Goal: Transaction & Acquisition: Subscribe to service/newsletter

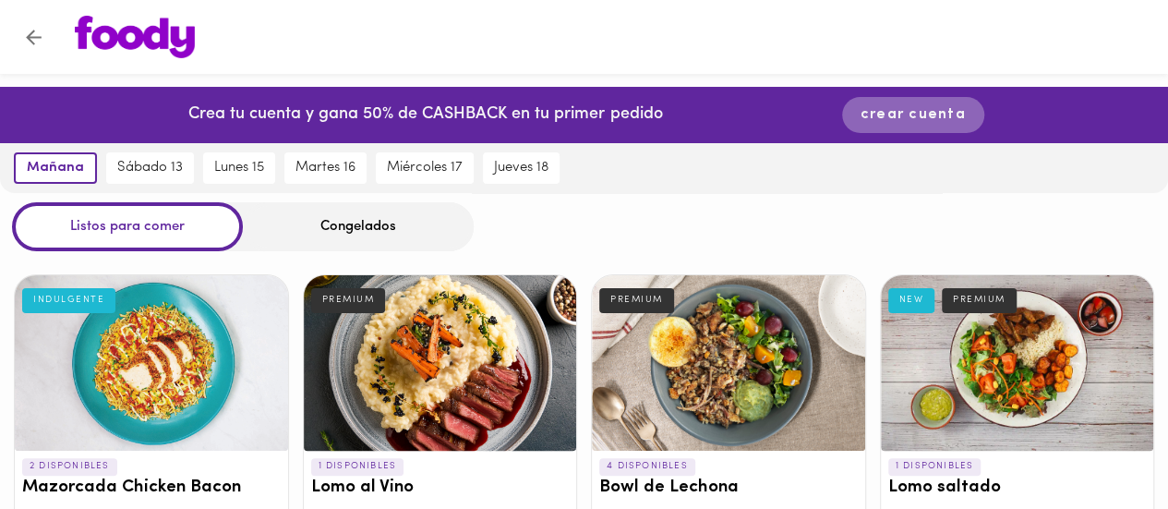
click at [923, 114] on span "crear cuenta" at bounding box center [913, 115] width 105 height 18
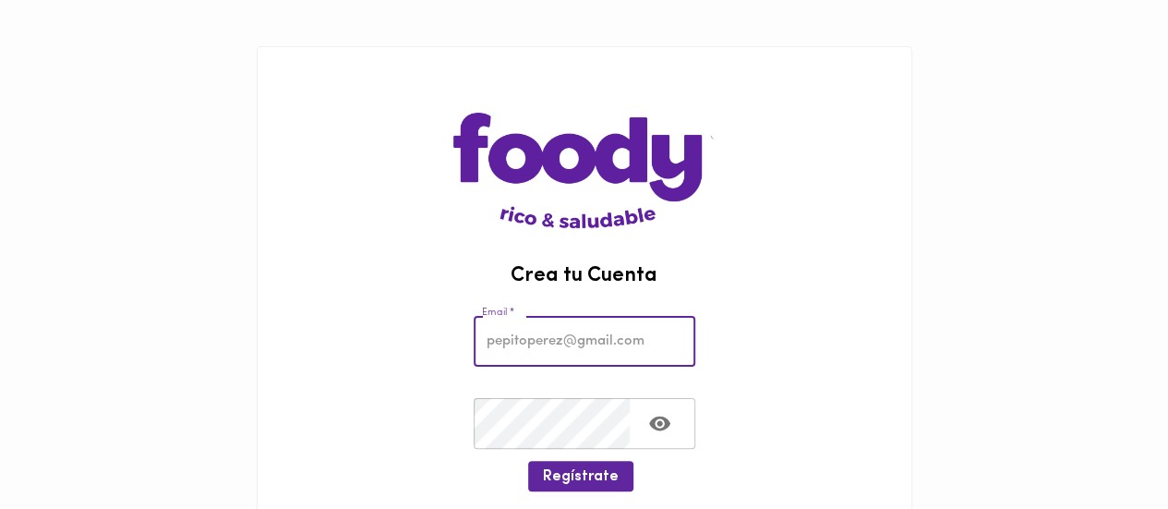
click at [558, 335] on input "email" at bounding box center [585, 341] width 222 height 51
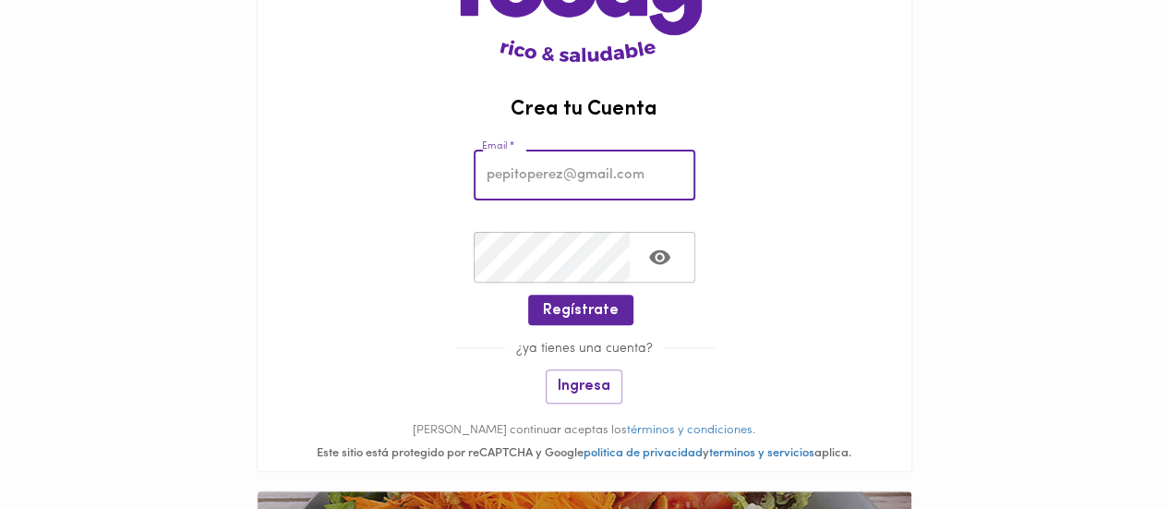
scroll to position [185, 0]
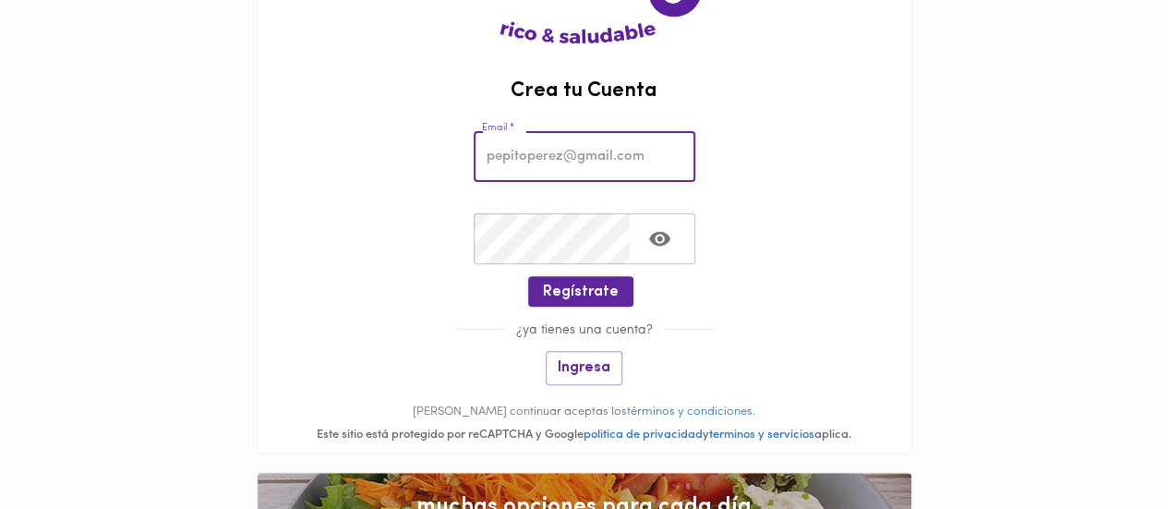
type input "J"
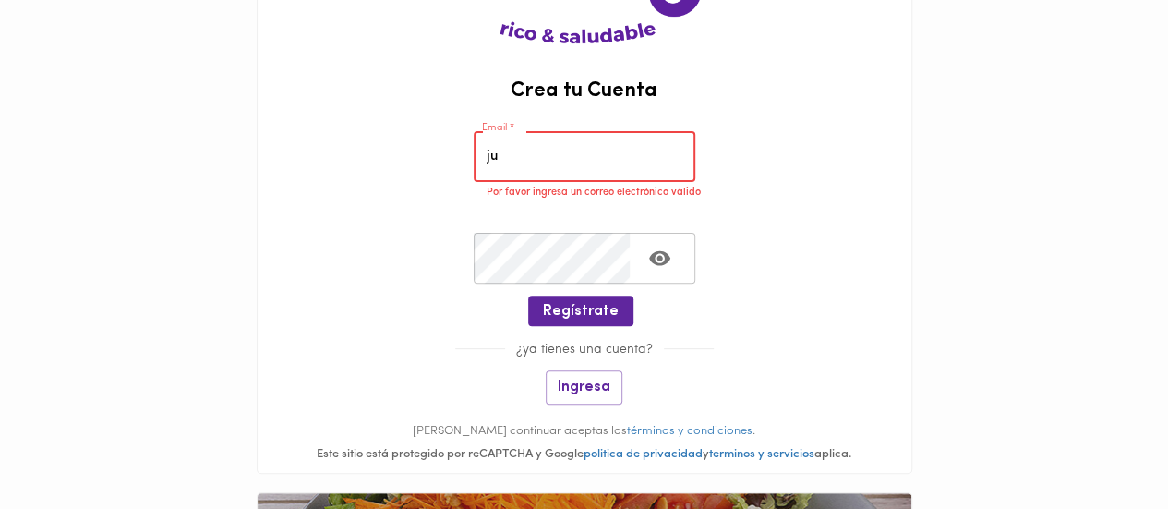
type input "[EMAIL_ADDRESS][DOMAIN_NAME]"
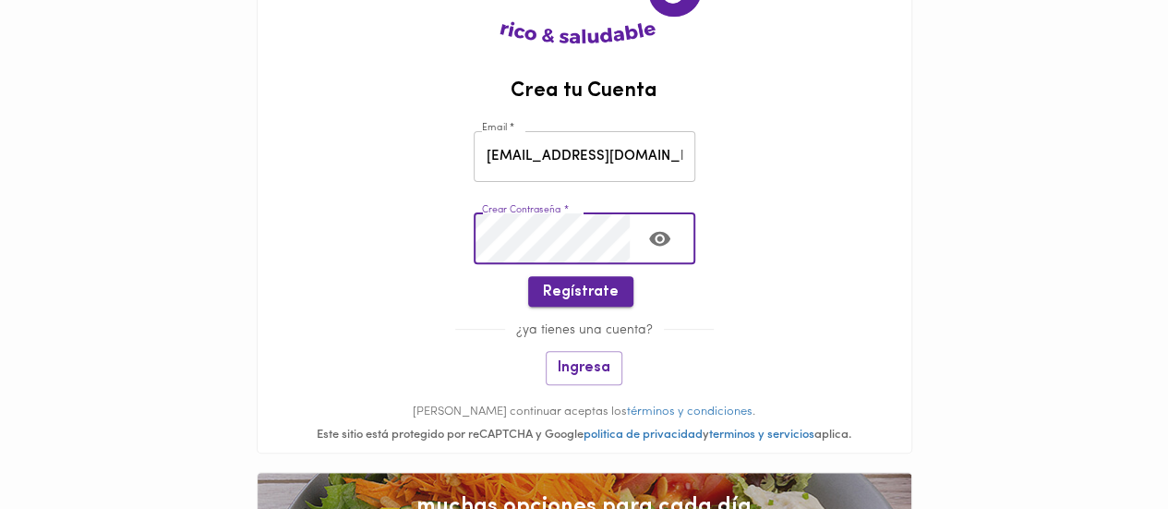
click at [584, 280] on button "Regístrate" at bounding box center [580, 291] width 105 height 30
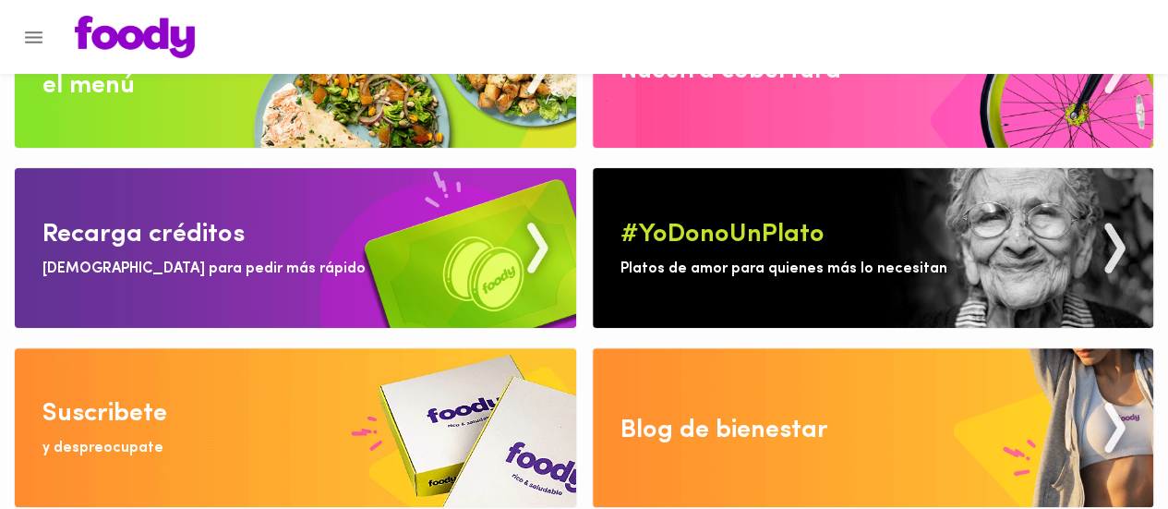
scroll to position [109, 0]
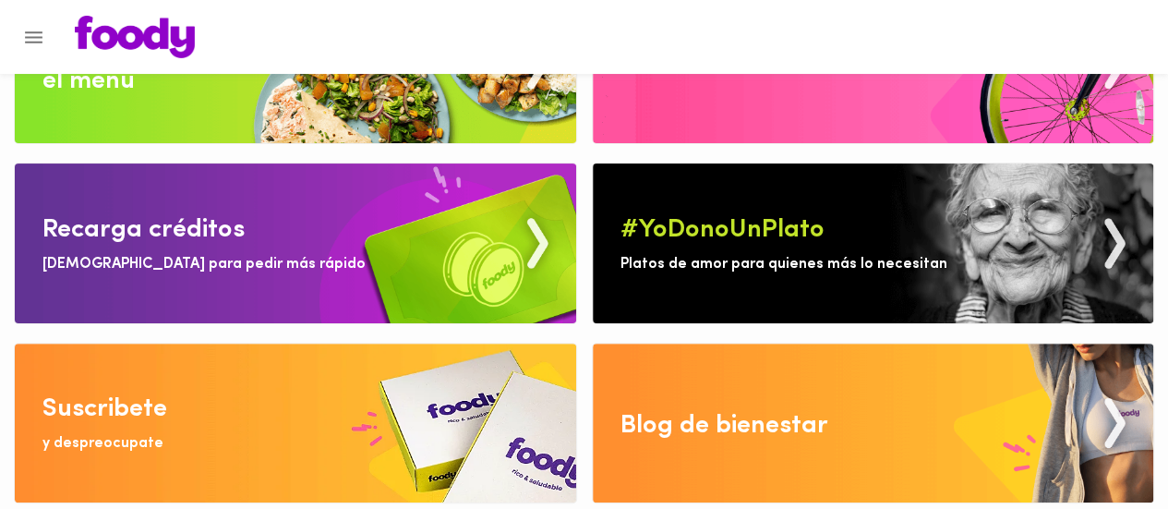
click at [307, 394] on img at bounding box center [295, 422] width 561 height 159
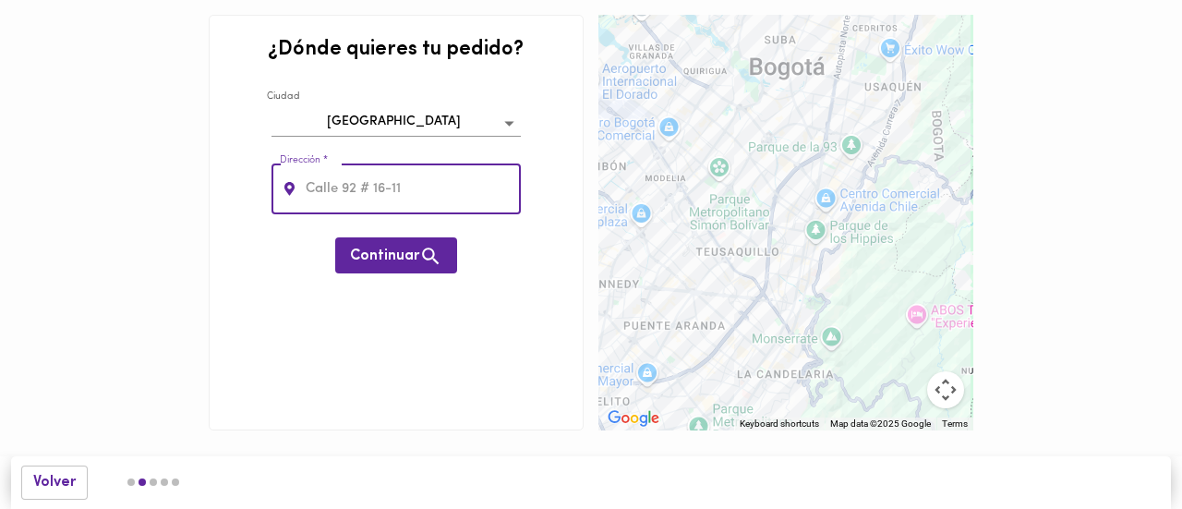
click at [374, 191] on input "text" at bounding box center [411, 188] width 219 height 51
type input "Edificio coasmedas"
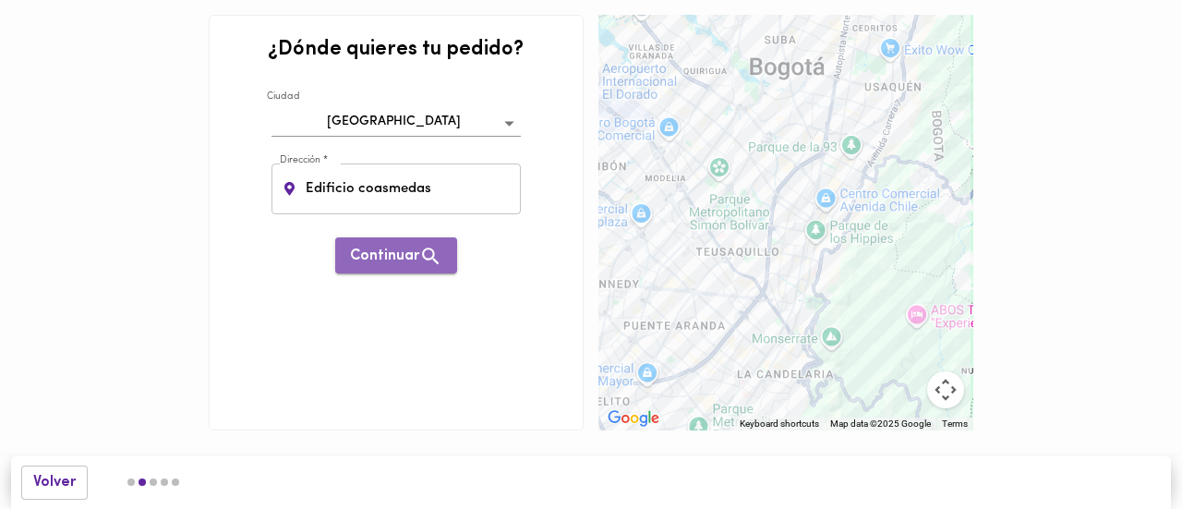
click at [420, 264] on span "Continuar" at bounding box center [396, 256] width 92 height 23
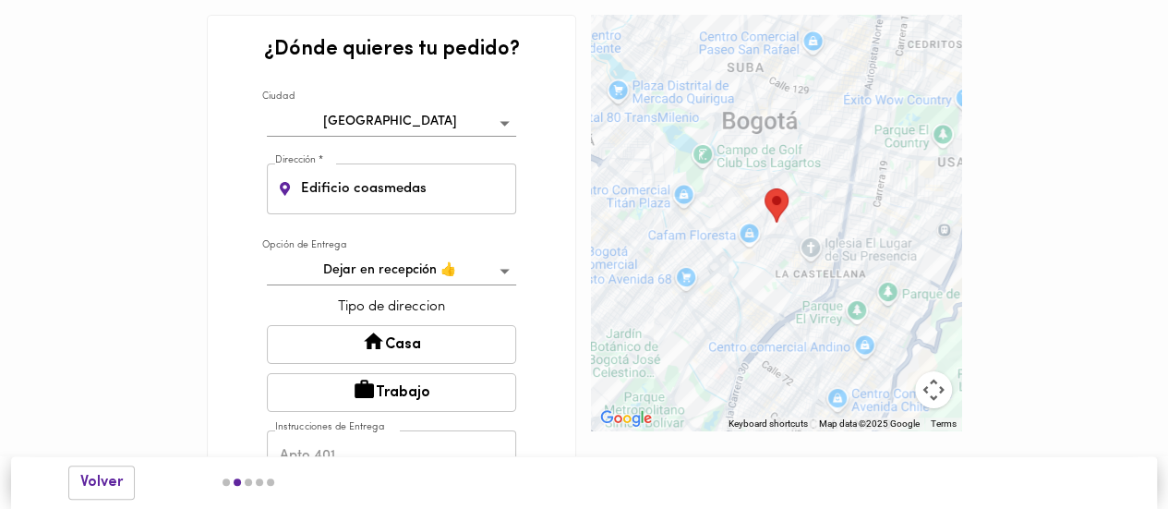
click at [464, 391] on button "Trabajo" at bounding box center [391, 392] width 249 height 39
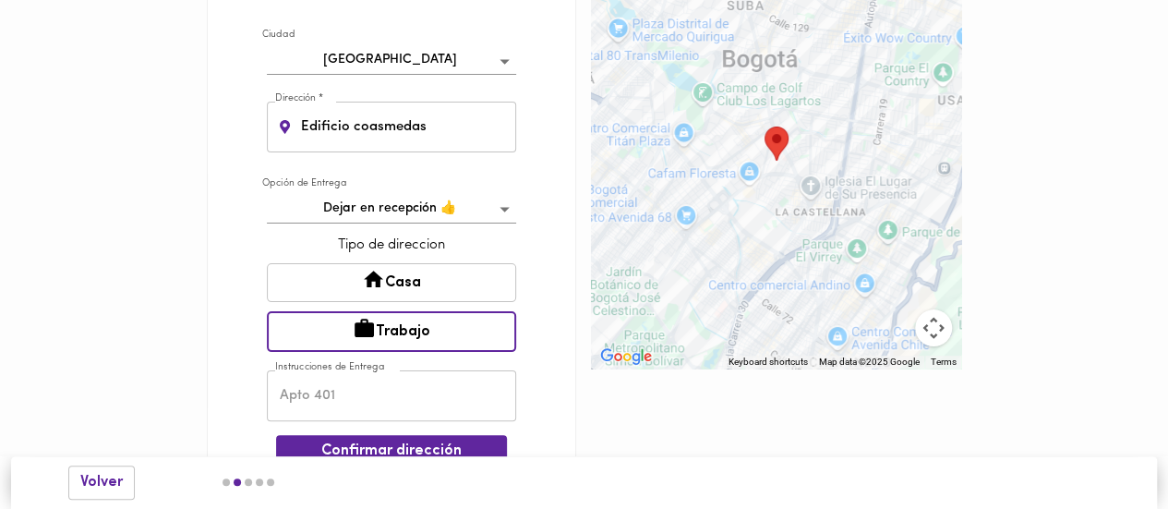
scroll to position [87, 0]
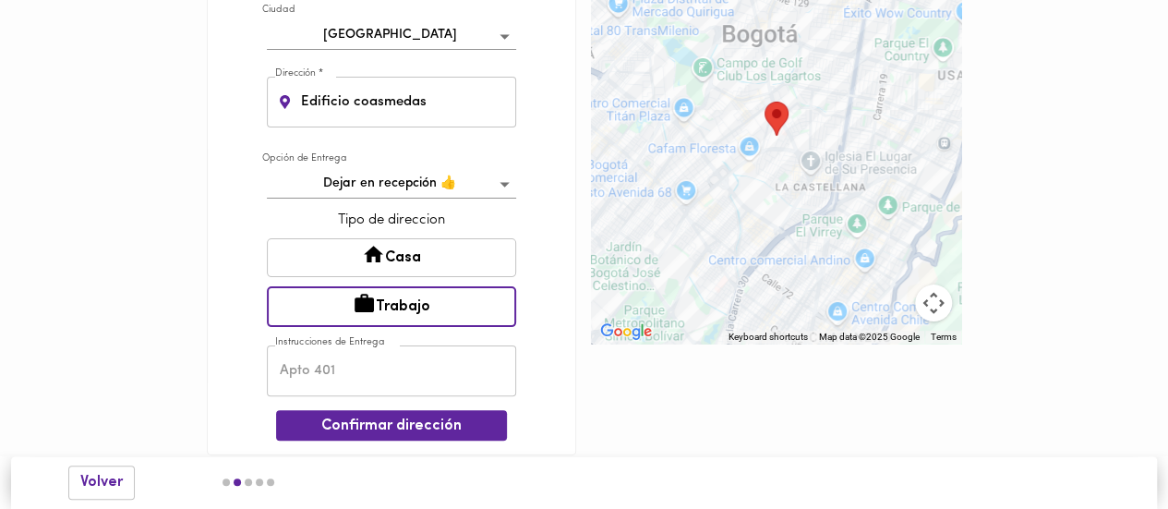
click at [417, 365] on input "text" at bounding box center [391, 370] width 249 height 51
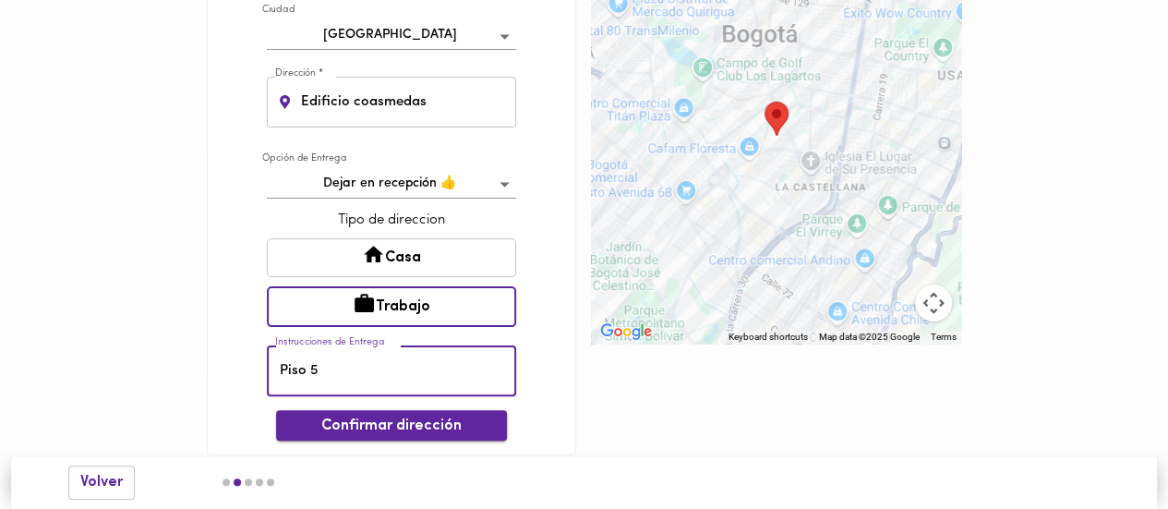
type input "Piso 5"
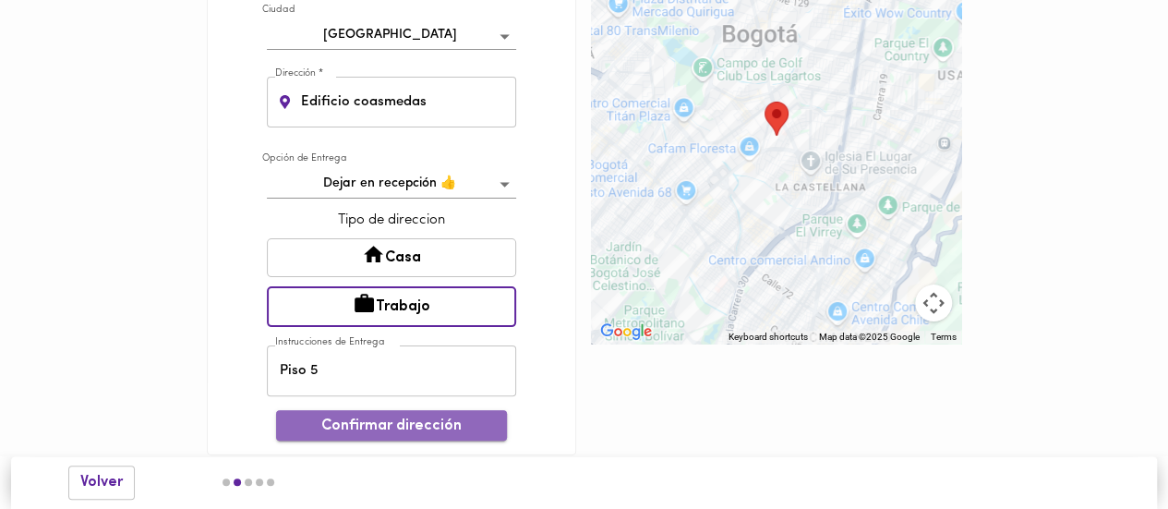
click at [414, 429] on span "Confirmar dirección" at bounding box center [391, 426] width 201 height 18
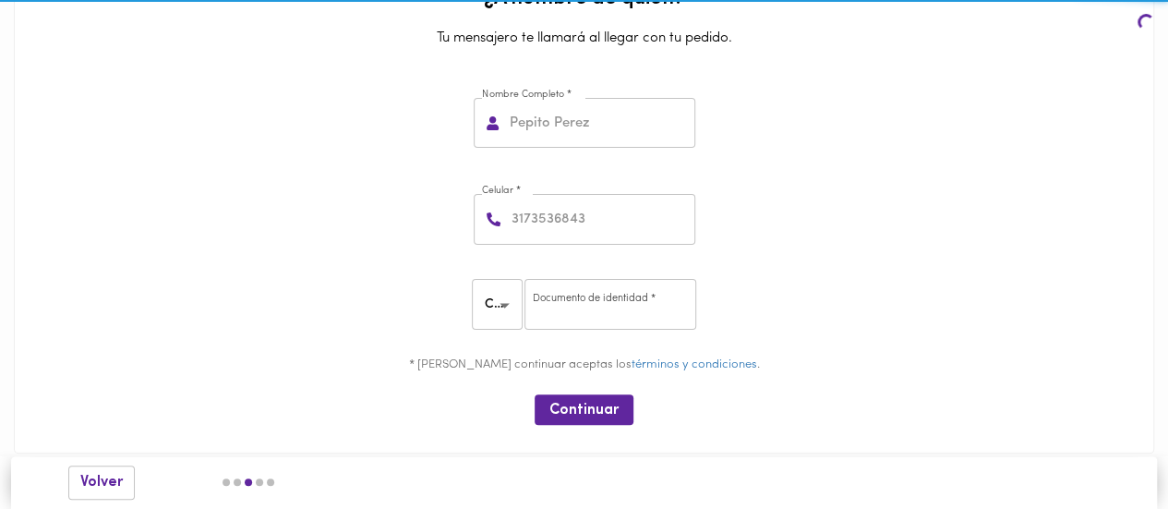
scroll to position [48, 0]
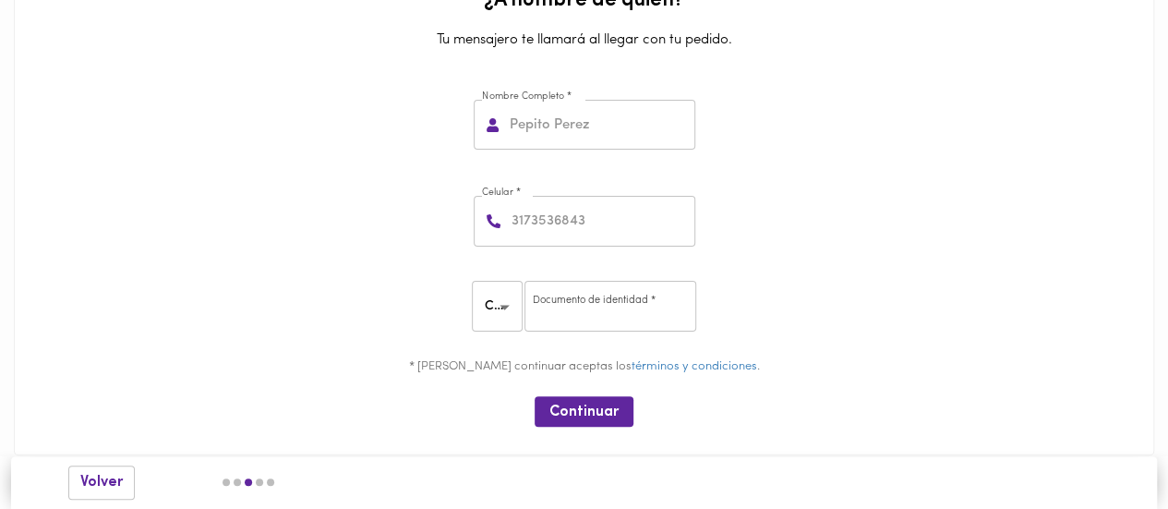
drag, startPoint x: 578, startPoint y: 138, endPoint x: 597, endPoint y: 140, distance: 19.6
click at [578, 138] on input "text" at bounding box center [600, 125] width 189 height 51
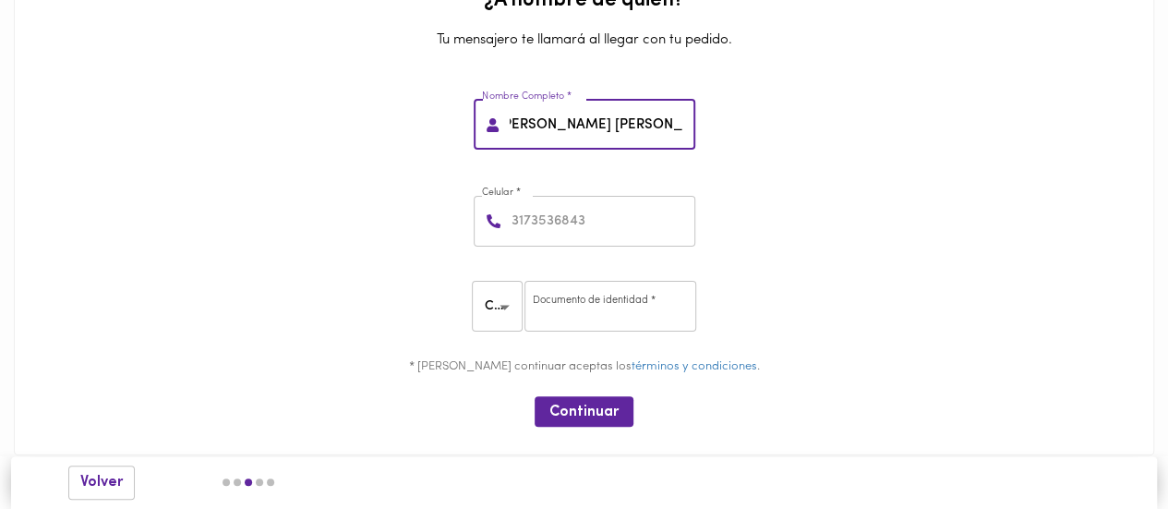
scroll to position [0, 26]
click at [565, 117] on input "[PERSON_NAME] [PERSON_NAME]" at bounding box center [600, 125] width 189 height 51
type input "[PERSON_NAME] [PERSON_NAME]"
drag, startPoint x: 569, startPoint y: 115, endPoint x: 536, endPoint y: 213, distance: 103.4
click at [536, 213] on input "number" at bounding box center [601, 221] width 187 height 51
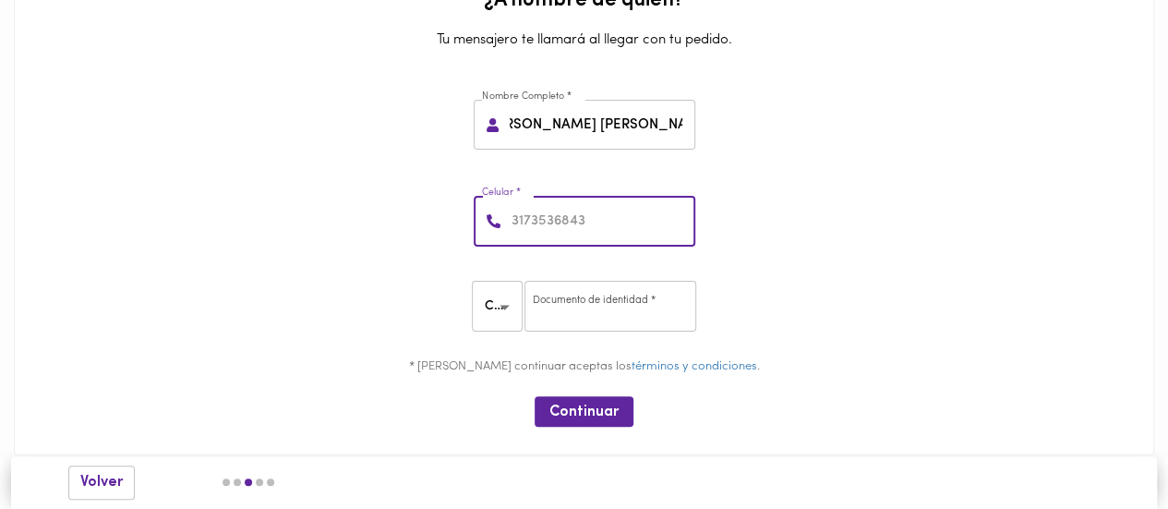
scroll to position [0, 0]
type input "3022066909"
drag, startPoint x: 567, startPoint y: 307, endPoint x: 574, endPoint y: 318, distance: 12.6
click at [567, 307] on input "number" at bounding box center [610, 306] width 172 height 51
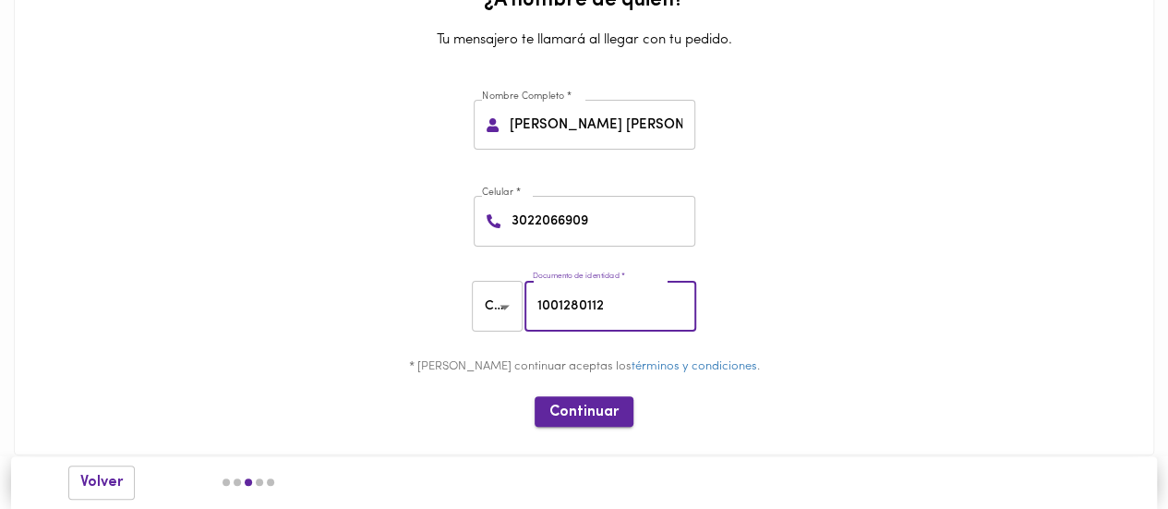
type input "1001280112"
click at [626, 420] on button "Continuar" at bounding box center [584, 411] width 99 height 30
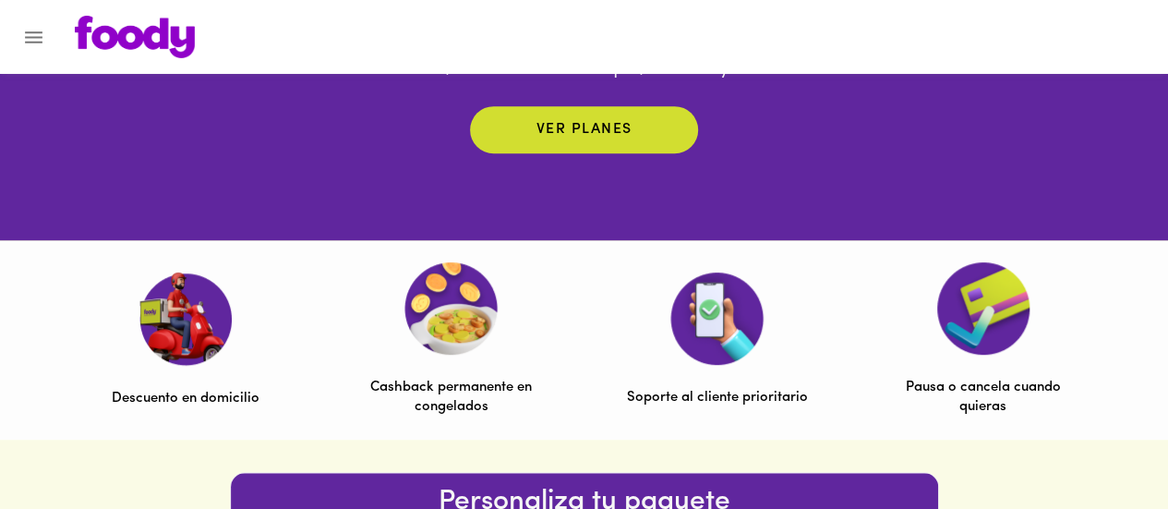
scroll to position [462, 0]
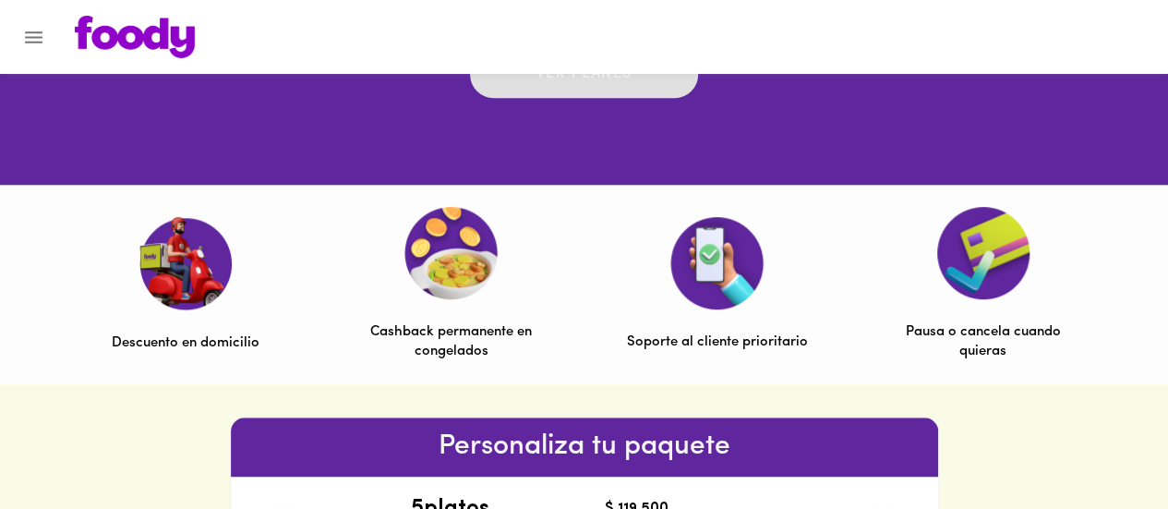
click at [648, 86] on span "Ver planes" at bounding box center [583, 74] width 191 height 29
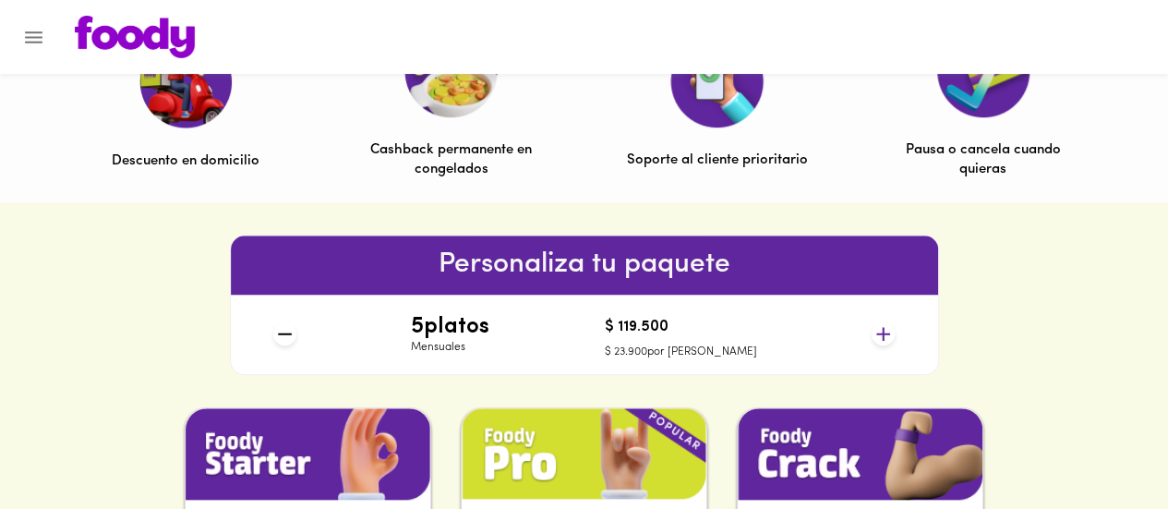
scroll to position [646, 0]
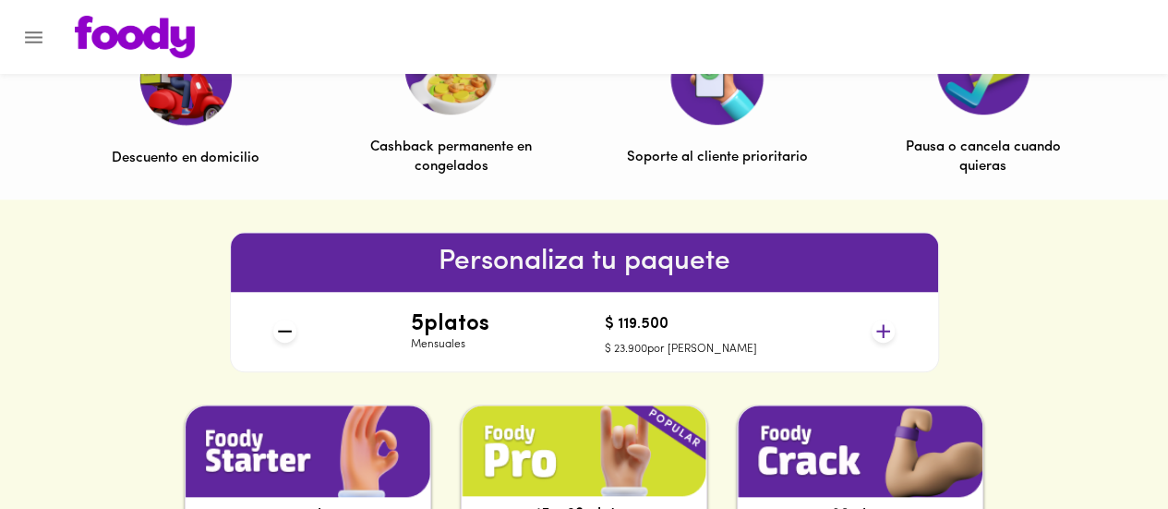
click at [883, 340] on icon at bounding box center [883, 330] width 23 height 23
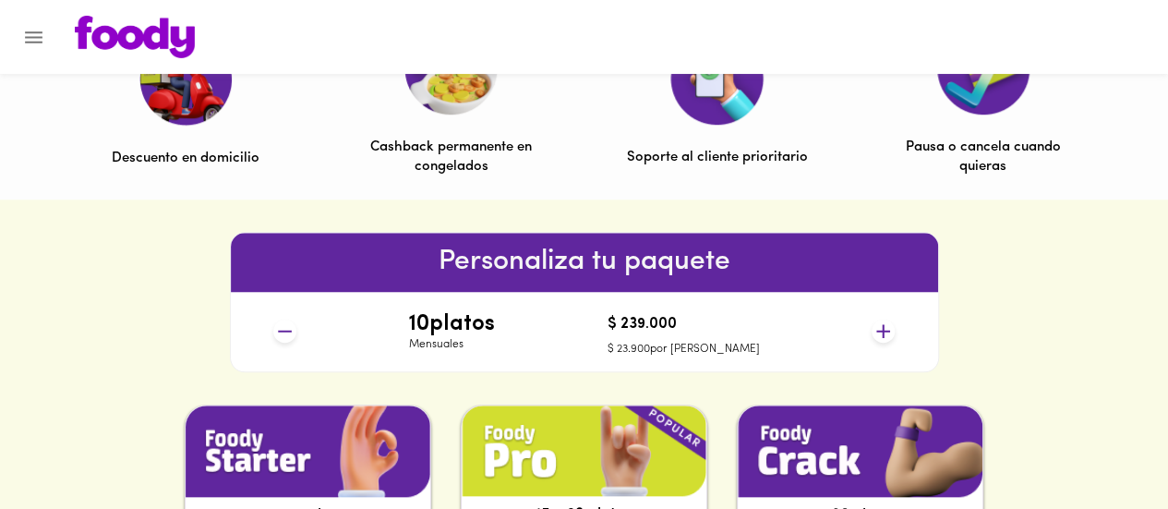
click at [883, 340] on icon at bounding box center [883, 330] width 23 height 23
click at [891, 322] on icon at bounding box center [883, 330] width 23 height 23
click at [886, 329] on icon at bounding box center [883, 330] width 23 height 23
click at [879, 329] on icon at bounding box center [883, 330] width 23 height 23
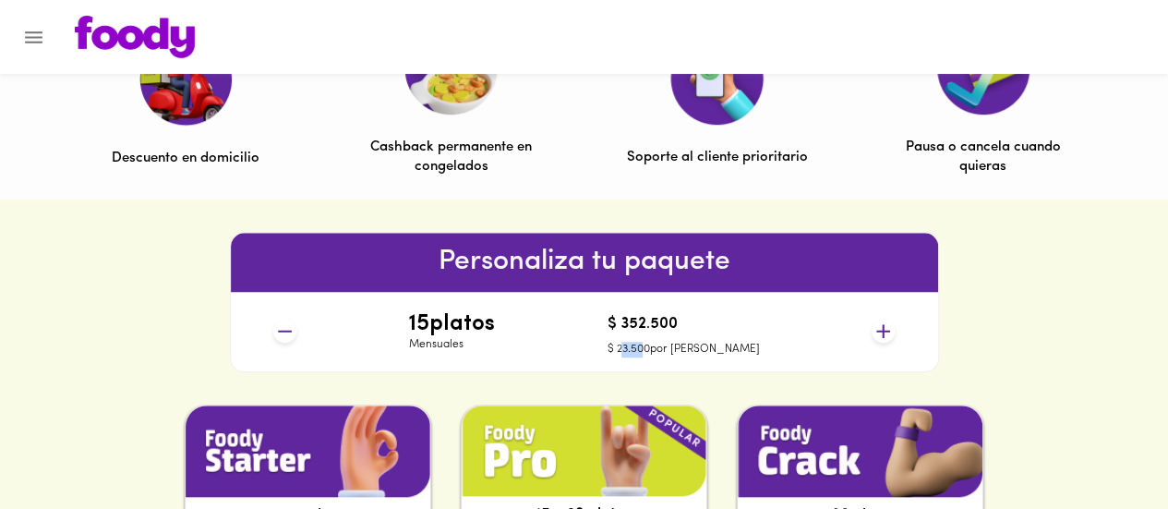
drag, startPoint x: 661, startPoint y: 350, endPoint x: 682, endPoint y: 348, distance: 21.3
click at [682, 348] on p "$ 23.500 por plato" at bounding box center [683, 350] width 152 height 16
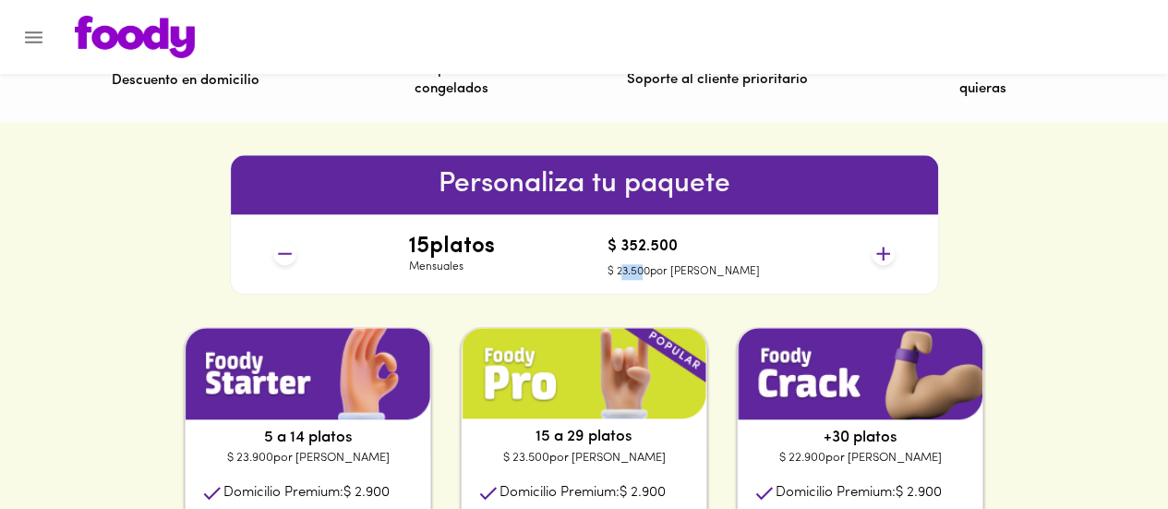
scroll to position [462, 0]
